Goal: Information Seeking & Learning: Learn about a topic

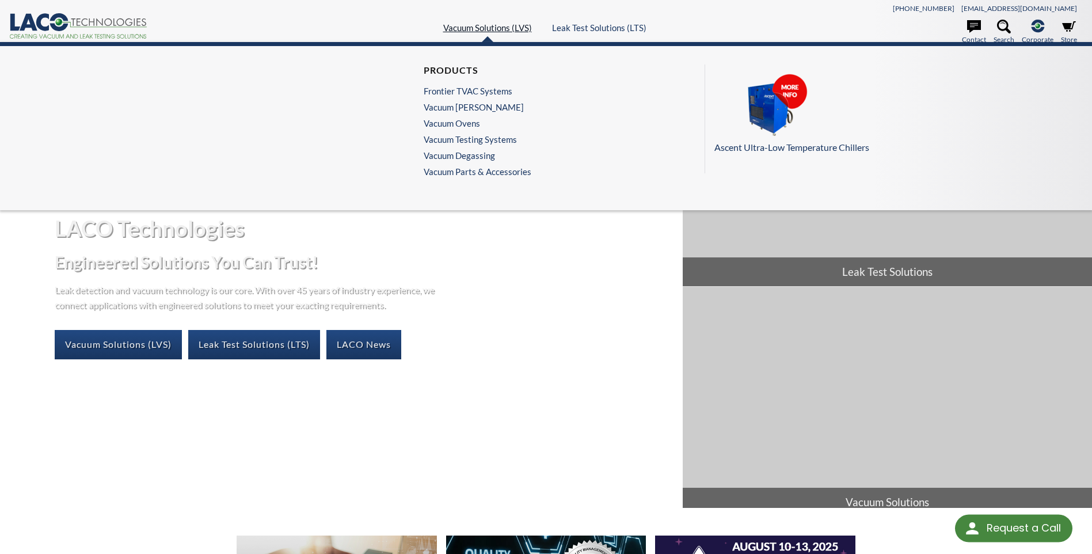
click at [483, 31] on link "Vacuum Solutions (LVS)" at bounding box center [487, 27] width 89 height 10
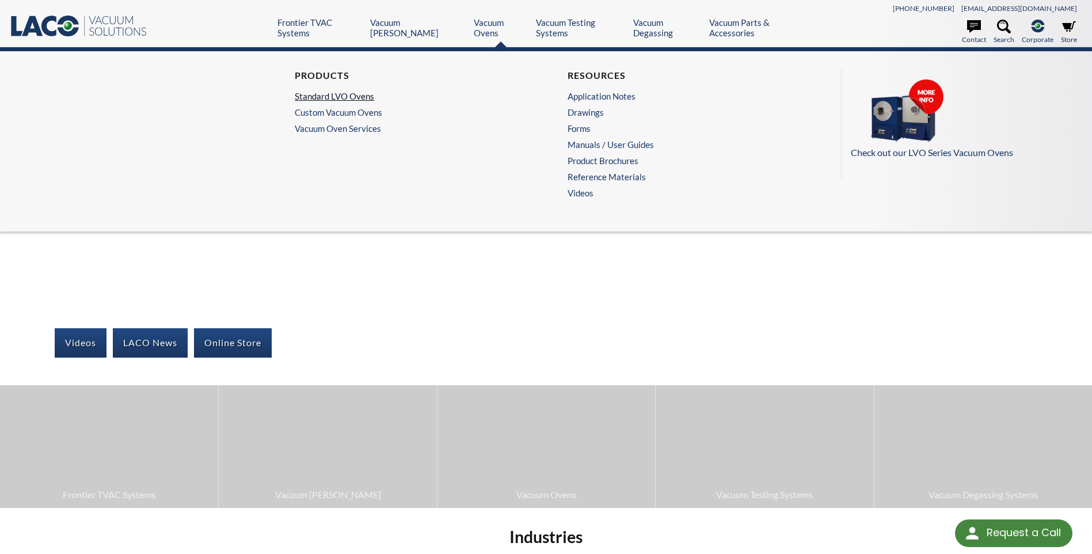
click at [357, 91] on link "Standard LVO Ovens" at bounding box center [406, 96] width 223 height 10
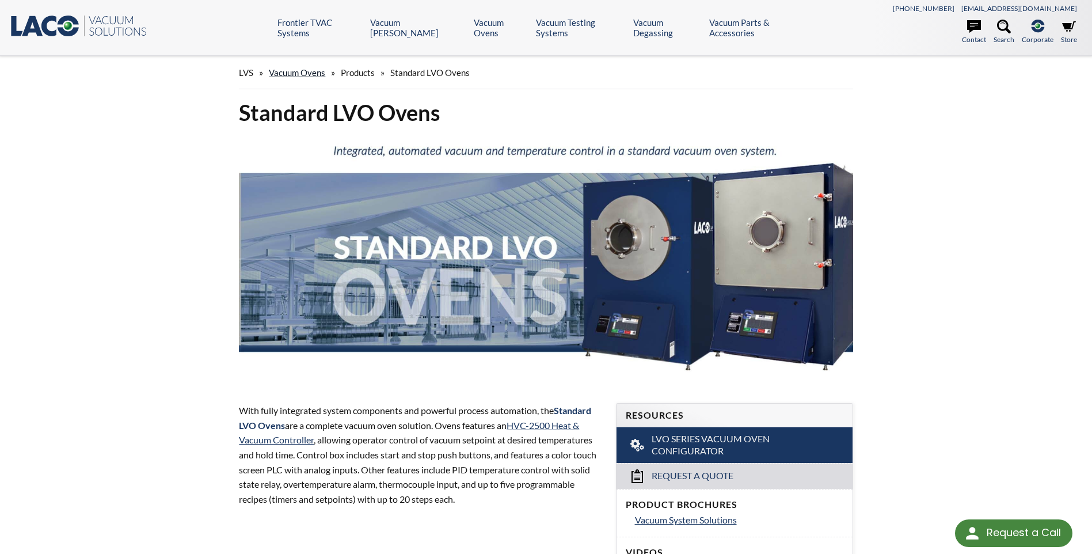
click at [314, 75] on link "Vacuum Ovens" at bounding box center [297, 72] width 56 height 10
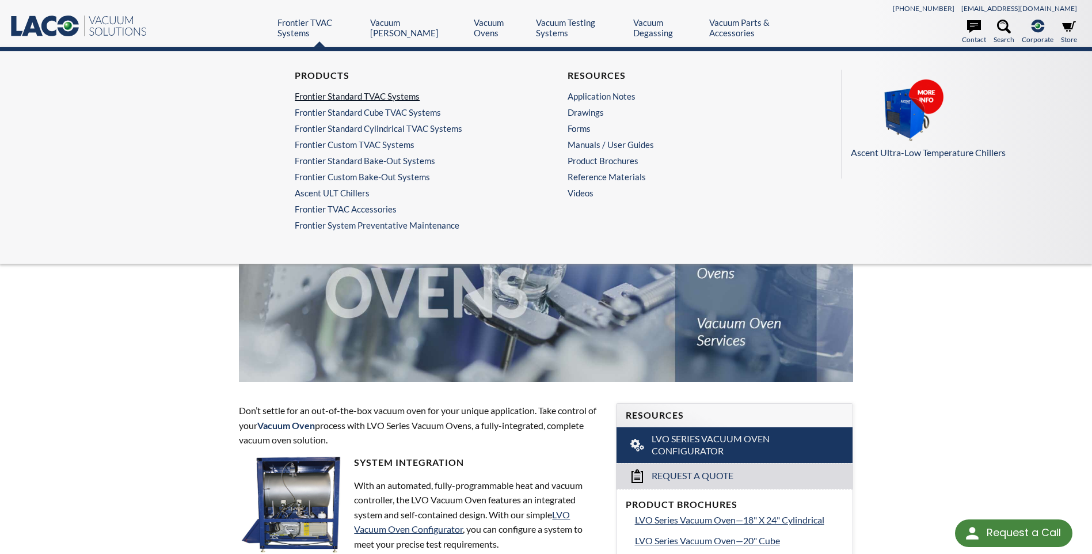
click at [333, 93] on link "Frontier Standard TVAC Systems" at bounding box center [406, 96] width 223 height 10
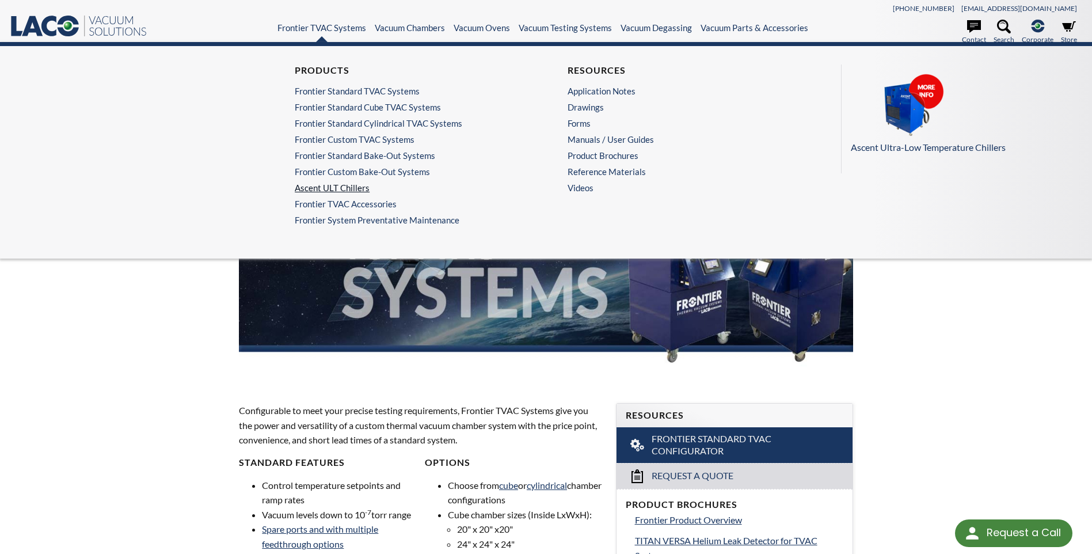
click at [320, 189] on link "Ascent ULT Chillers" at bounding box center [406, 187] width 223 height 10
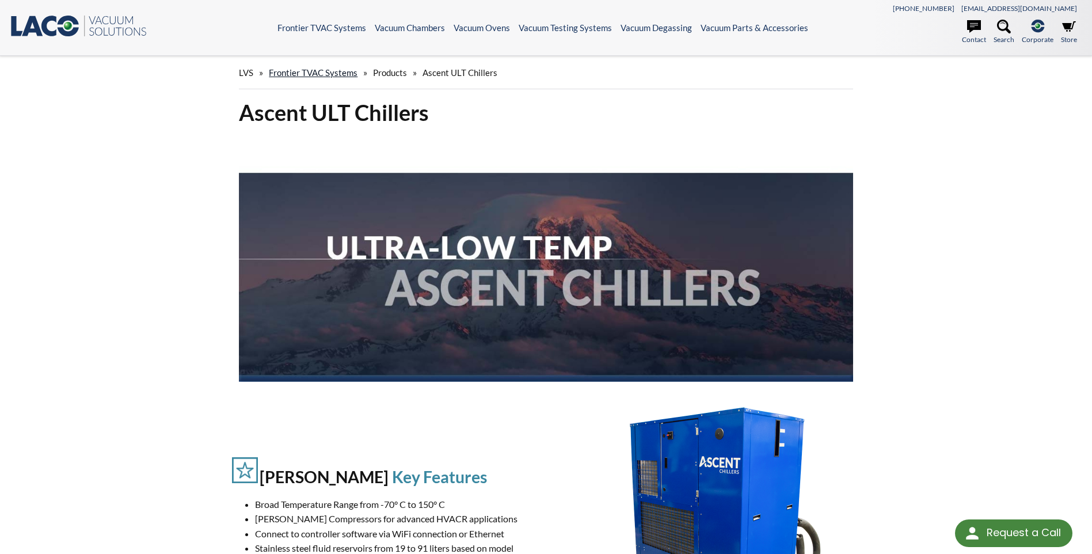
click at [319, 75] on link "Frontier TVAC Systems" at bounding box center [313, 72] width 89 height 10
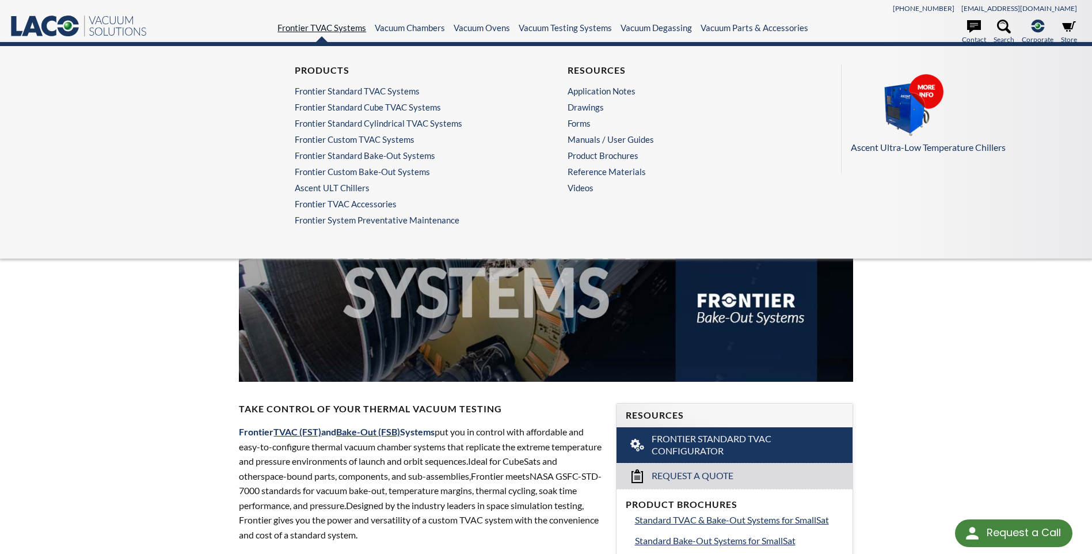
click at [329, 22] on link "Frontier TVAC Systems" at bounding box center [321, 27] width 89 height 10
click at [325, 153] on link "Frontier Standard Bake-Out Systems" at bounding box center [406, 155] width 223 height 10
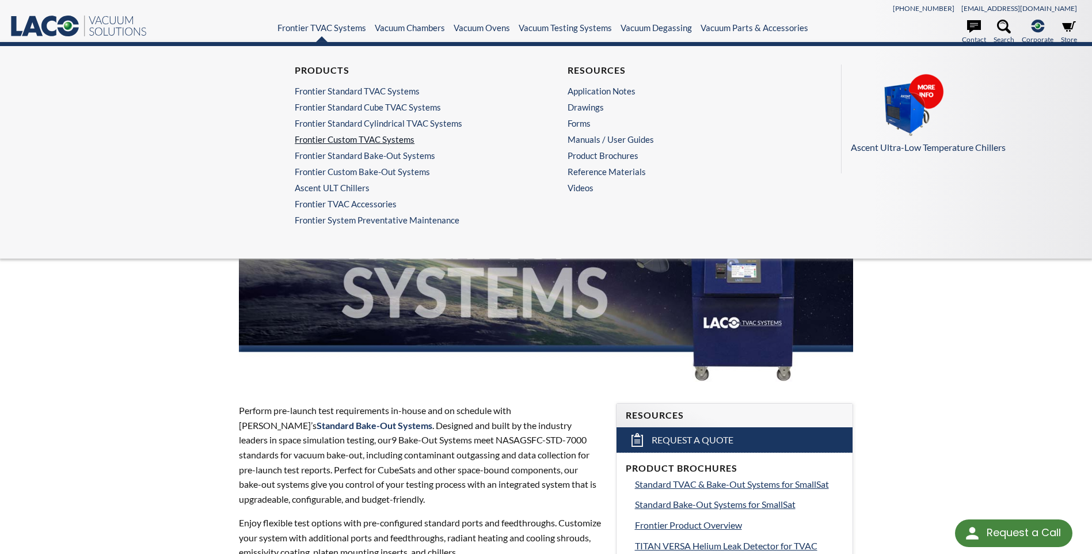
click at [339, 140] on link "Frontier Custom TVAC Systems" at bounding box center [406, 139] width 223 height 10
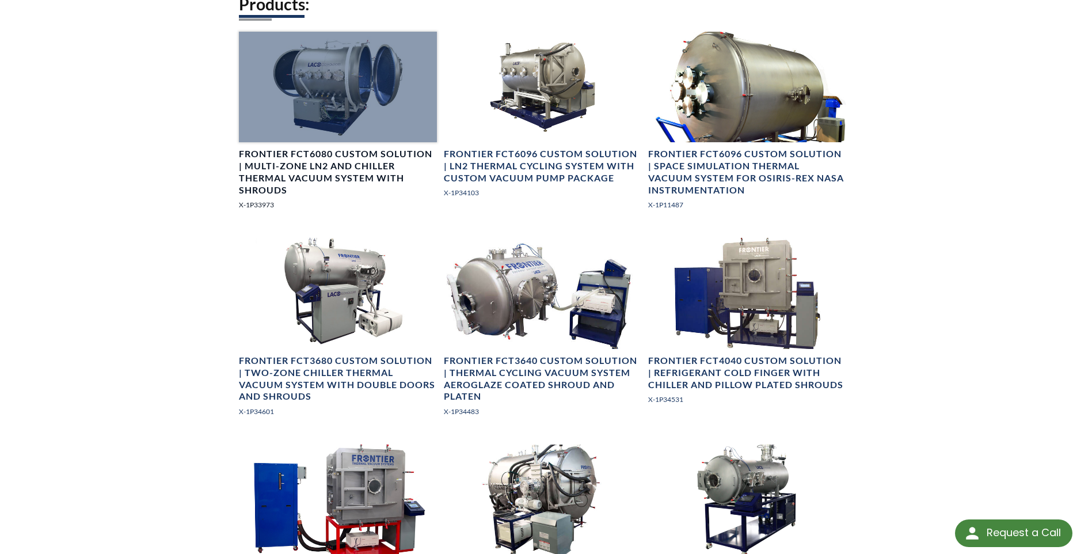
scroll to position [748, 0]
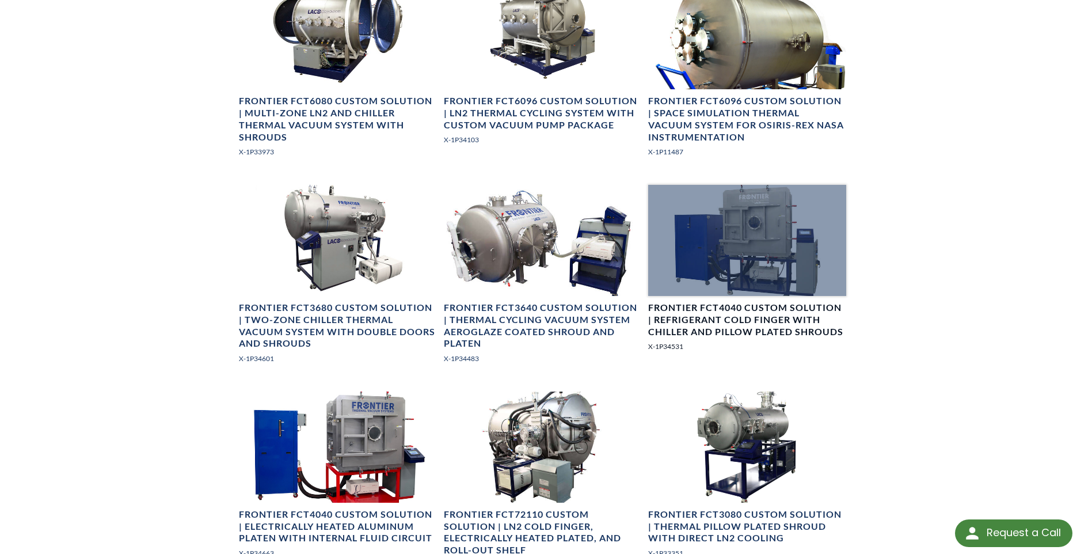
click at [783, 241] on div at bounding box center [746, 240] width 197 height 111
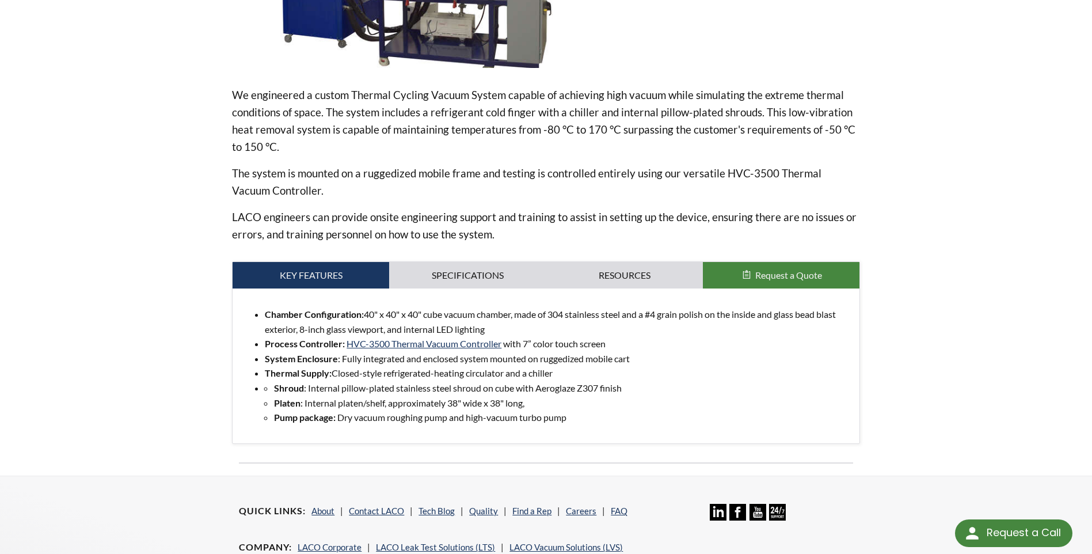
scroll to position [403, 0]
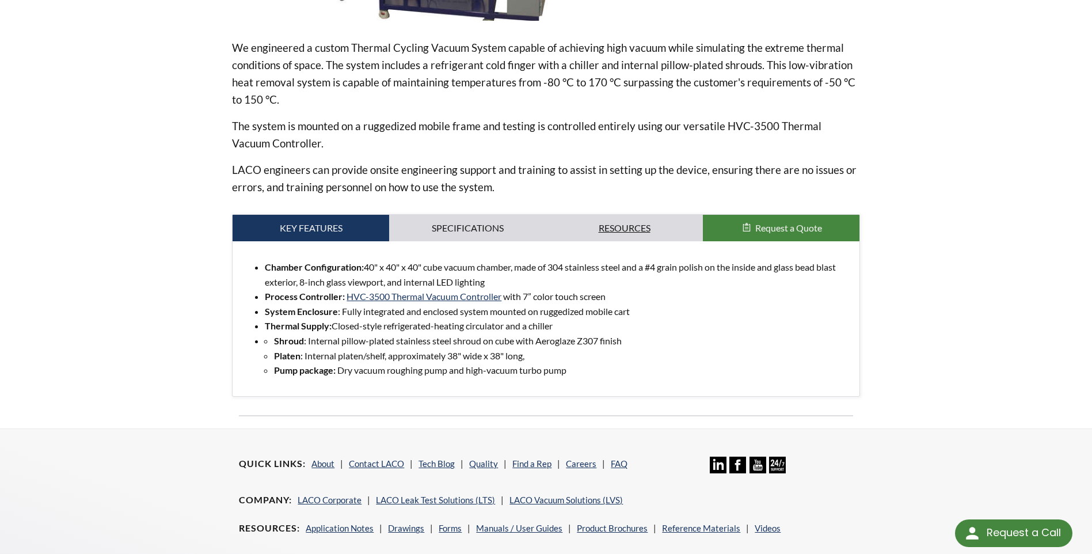
click at [555, 237] on link "Resources" at bounding box center [624, 228] width 157 height 26
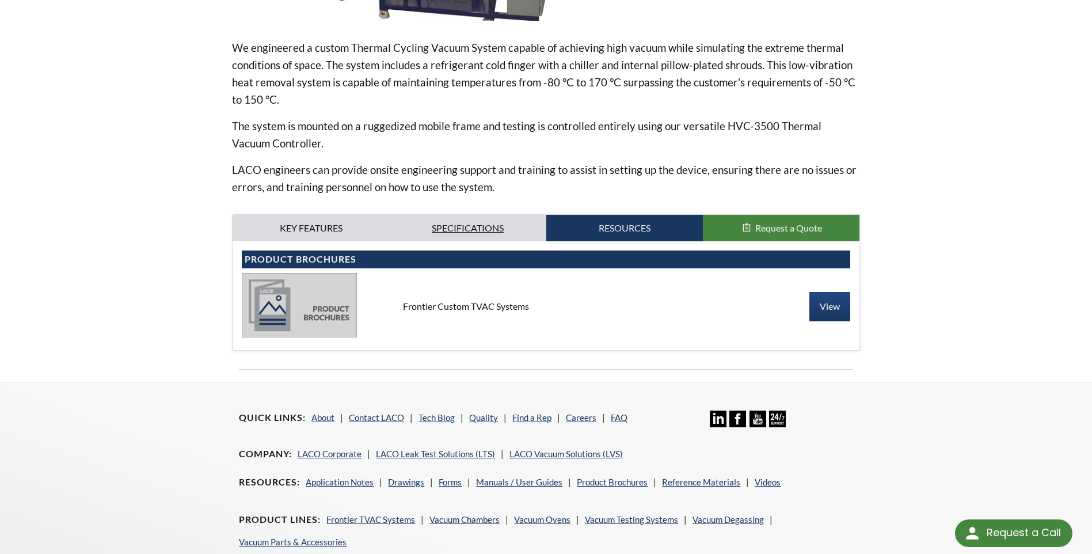
click at [523, 235] on link "Specifications" at bounding box center [467, 228] width 157 height 26
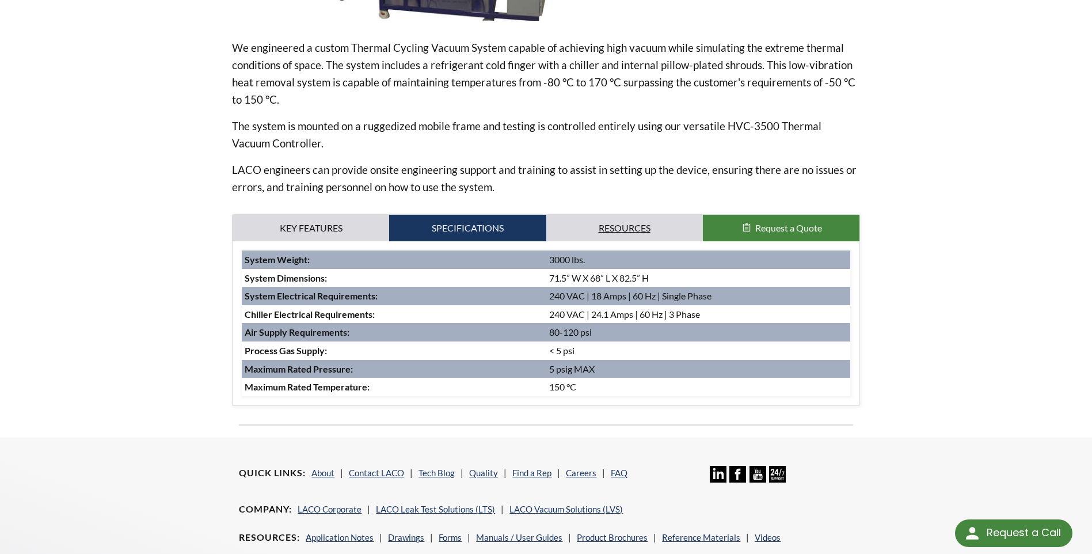
click at [622, 218] on link "Resources" at bounding box center [624, 228] width 157 height 26
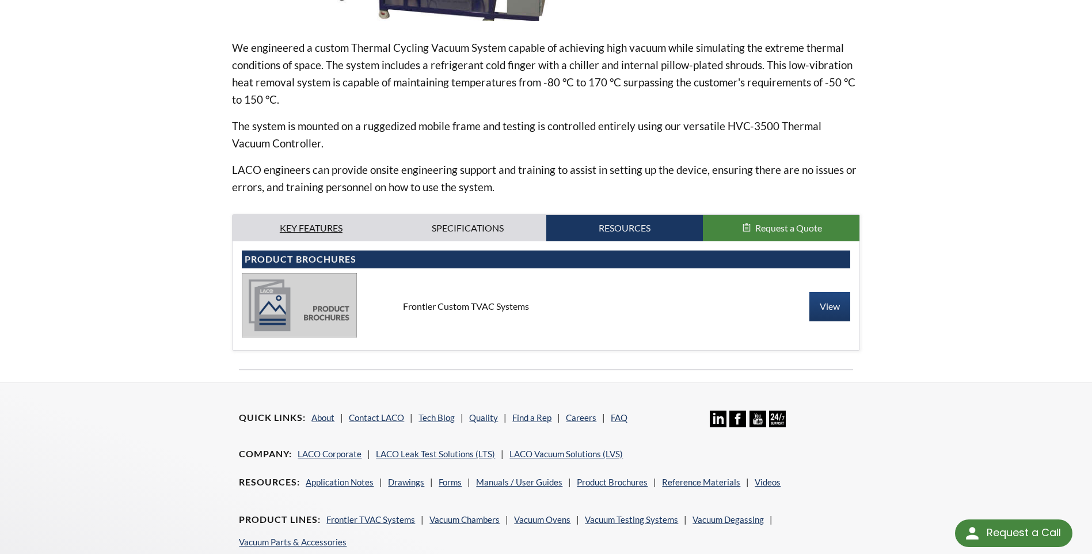
click at [270, 232] on link "Key Features" at bounding box center [311, 228] width 157 height 26
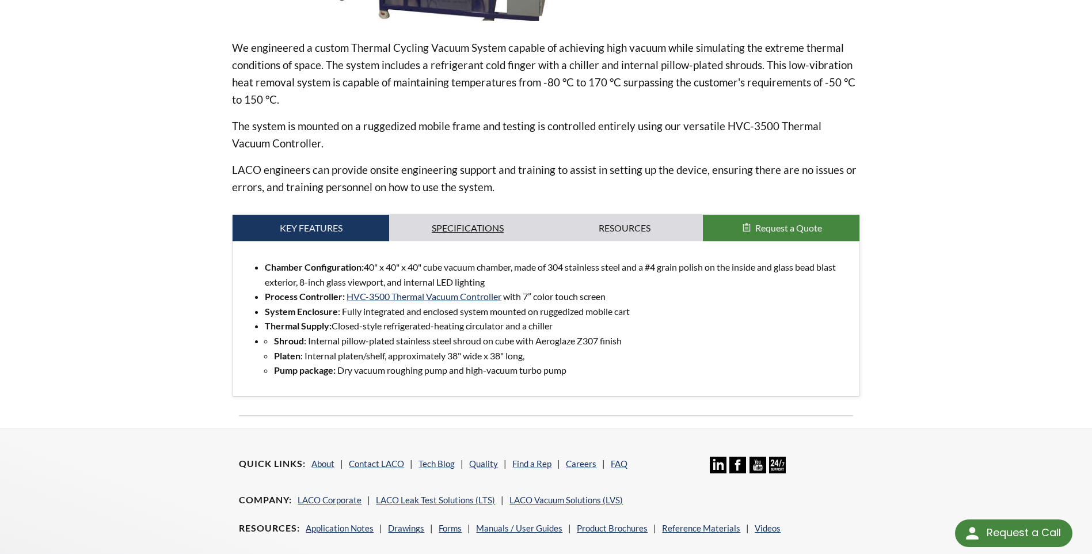
click at [447, 226] on link "Specifications" at bounding box center [467, 228] width 157 height 26
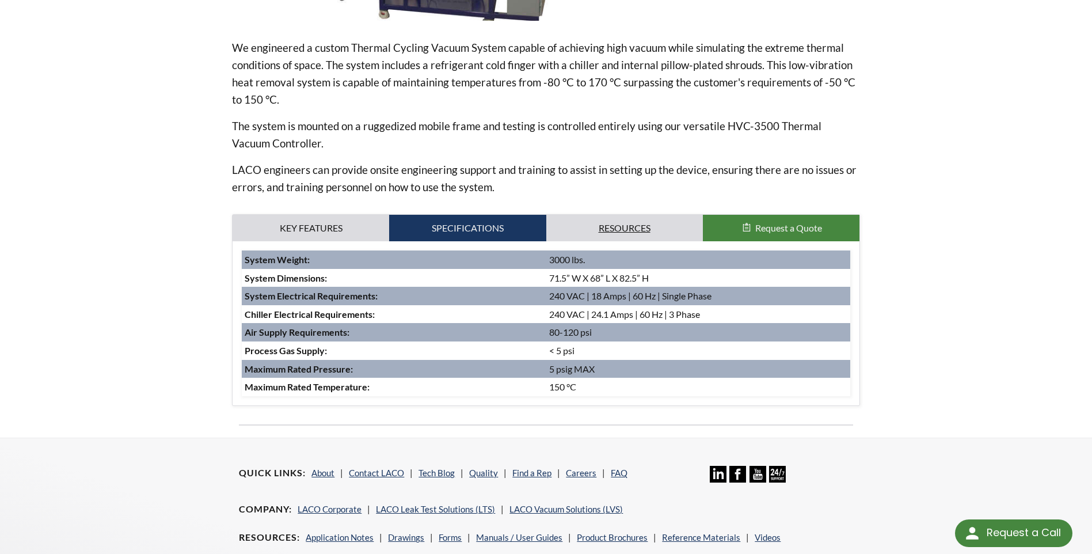
click at [584, 226] on link "Resources" at bounding box center [624, 228] width 157 height 26
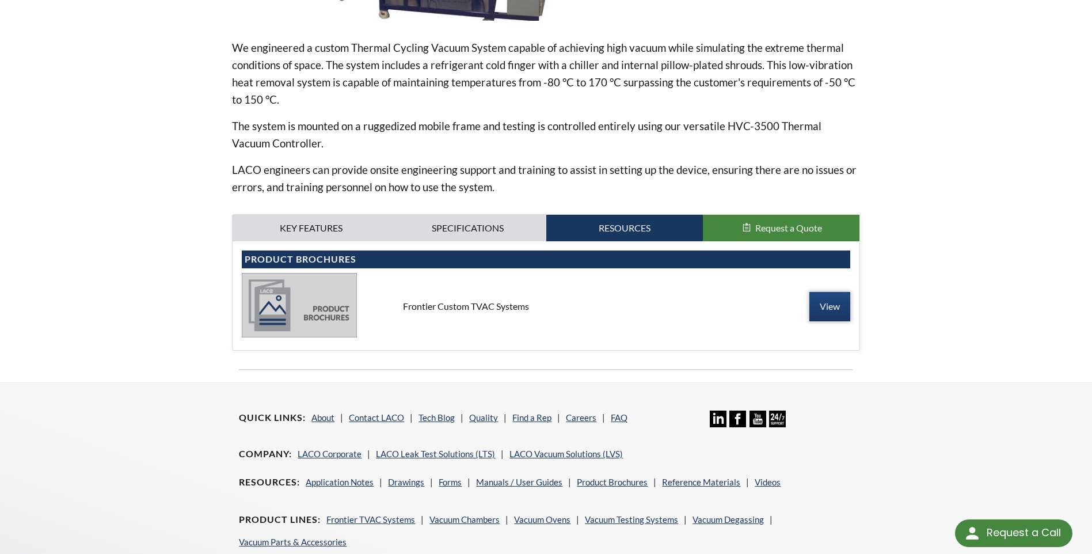
click at [829, 308] on link "View" at bounding box center [829, 306] width 41 height 29
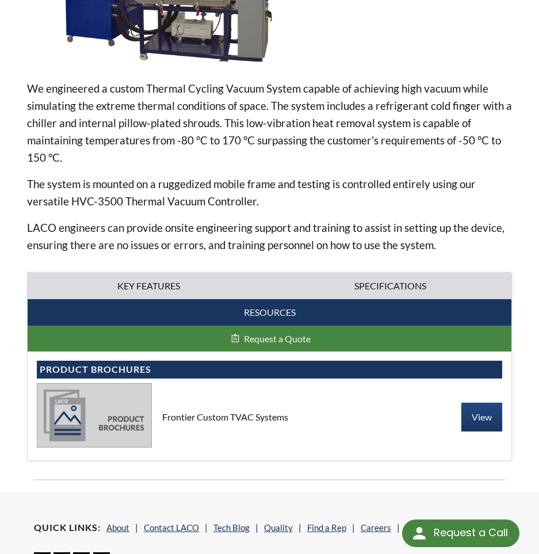
scroll to position [345, 0]
